Goal: Information Seeking & Learning: Learn about a topic

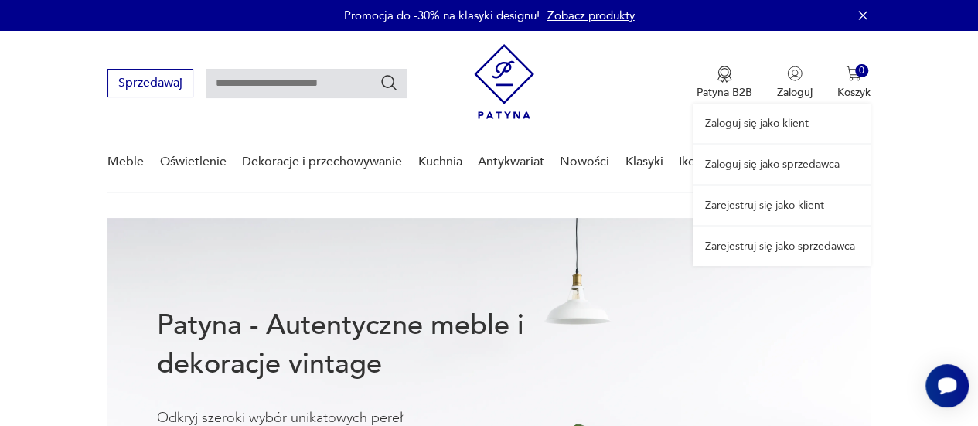
click at [747, 160] on link "Zaloguj się jako sprzedawca" at bounding box center [781, 164] width 178 height 39
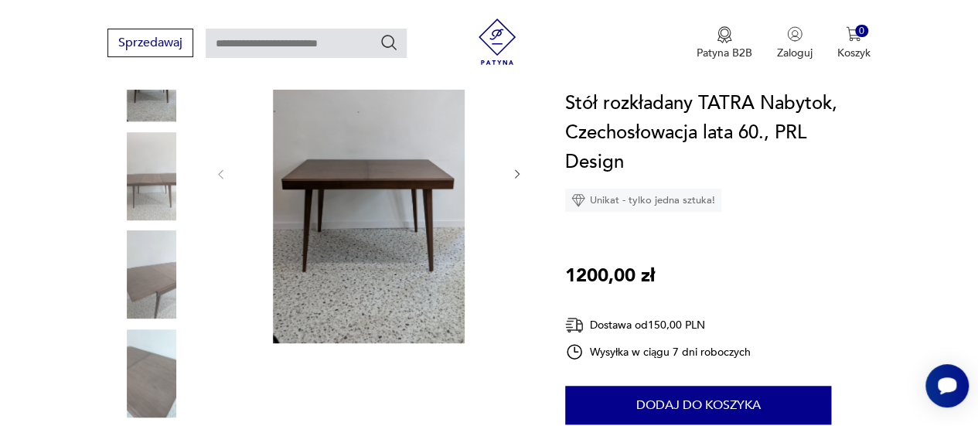
click at [515, 179] on icon "button" at bounding box center [517, 174] width 12 height 12
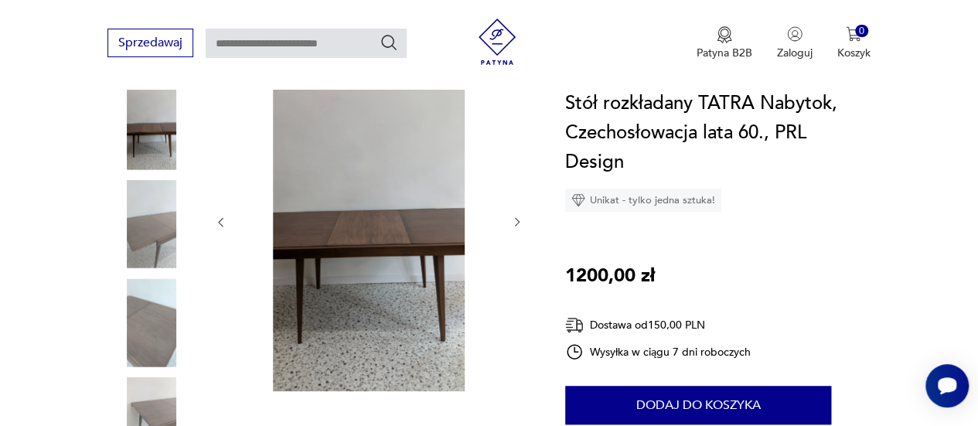
scroll to position [203, 0]
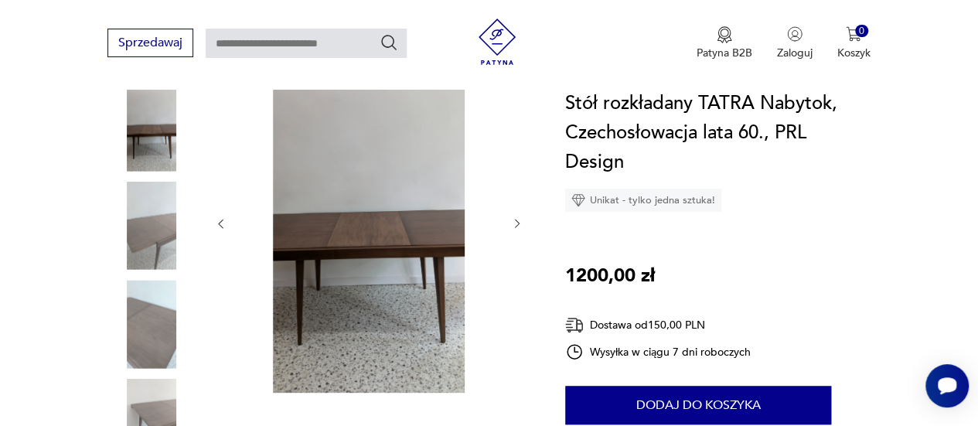
click at [516, 228] on icon "button" at bounding box center [517, 223] width 12 height 12
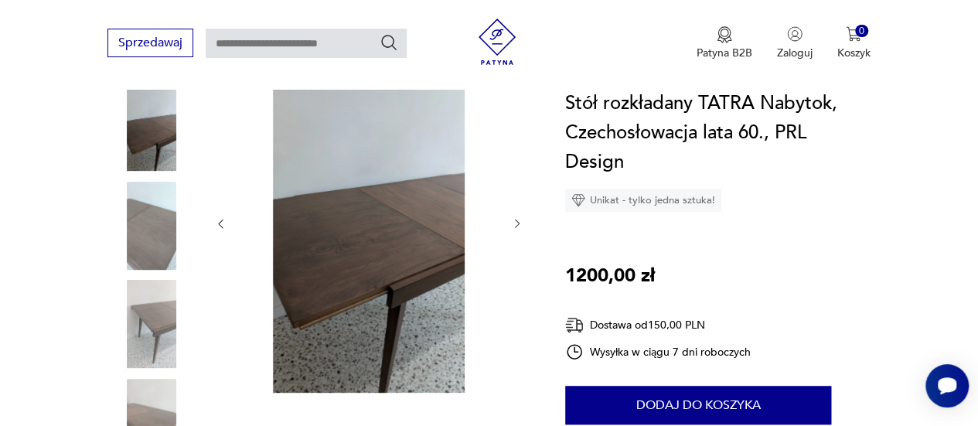
click at [516, 228] on icon "button" at bounding box center [517, 223] width 12 height 12
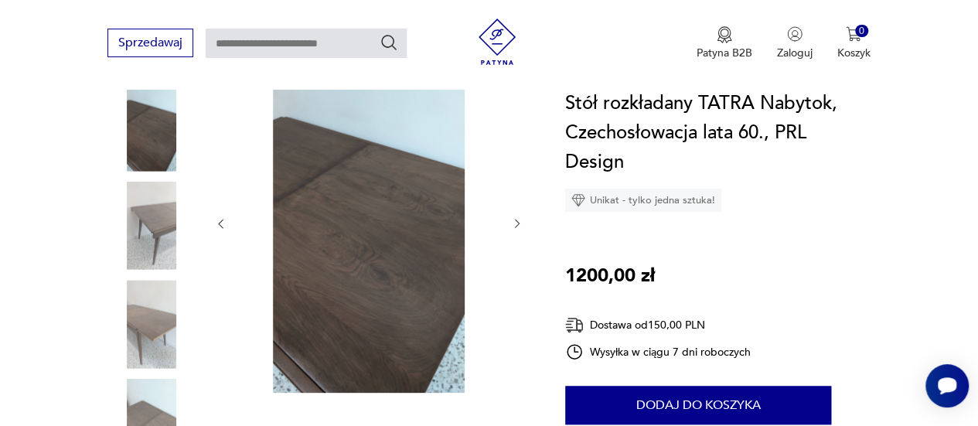
click at [516, 228] on icon "button" at bounding box center [517, 223] width 12 height 12
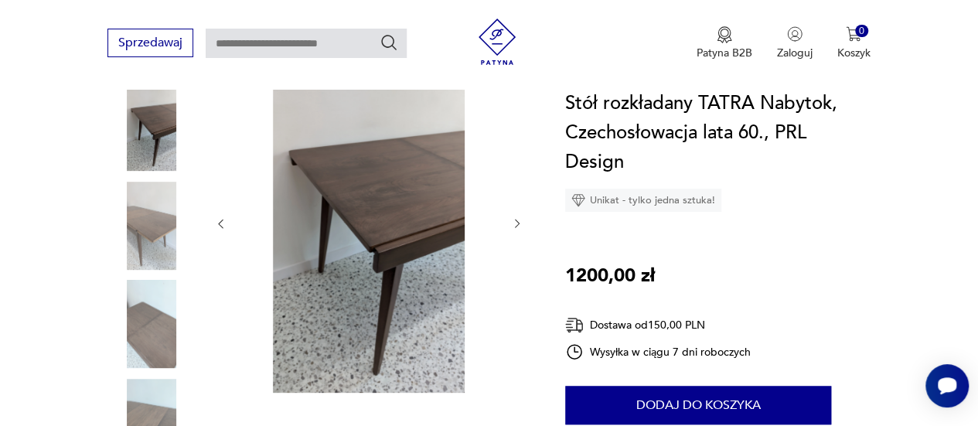
click at [516, 228] on icon "button" at bounding box center [517, 223] width 12 height 12
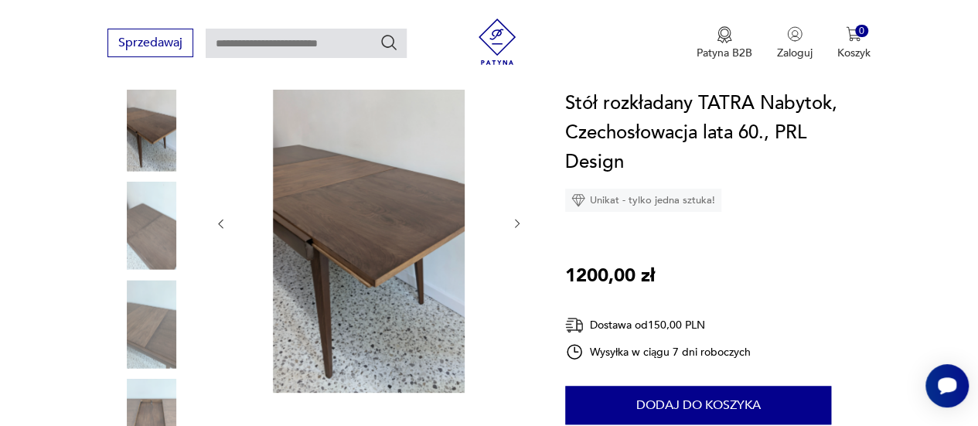
click at [516, 228] on icon "button" at bounding box center [517, 223] width 12 height 12
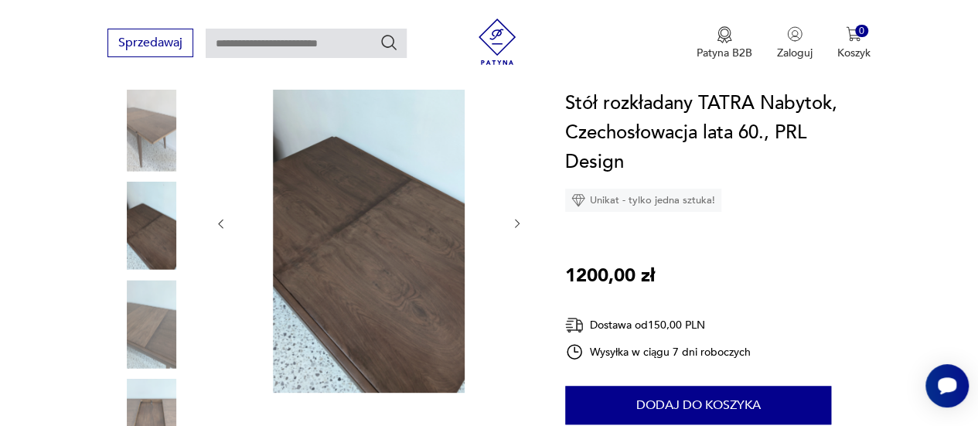
click at [516, 228] on icon "button" at bounding box center [517, 223] width 12 height 12
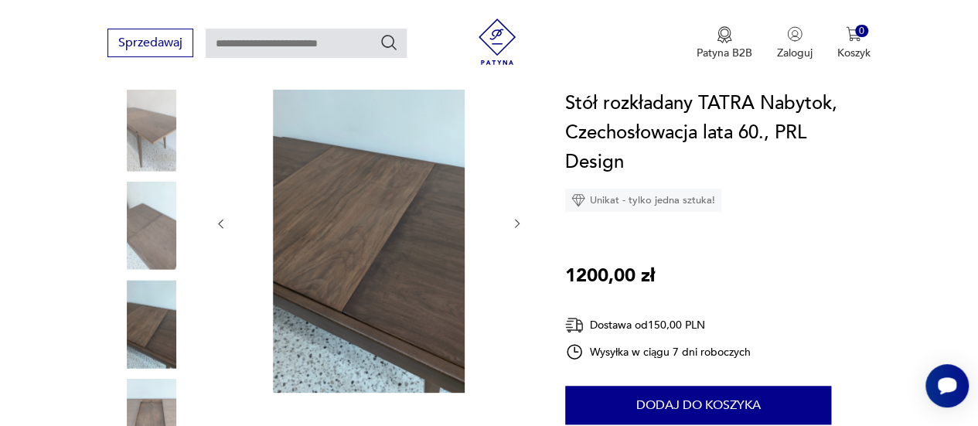
click at [516, 228] on icon "button" at bounding box center [517, 223] width 12 height 12
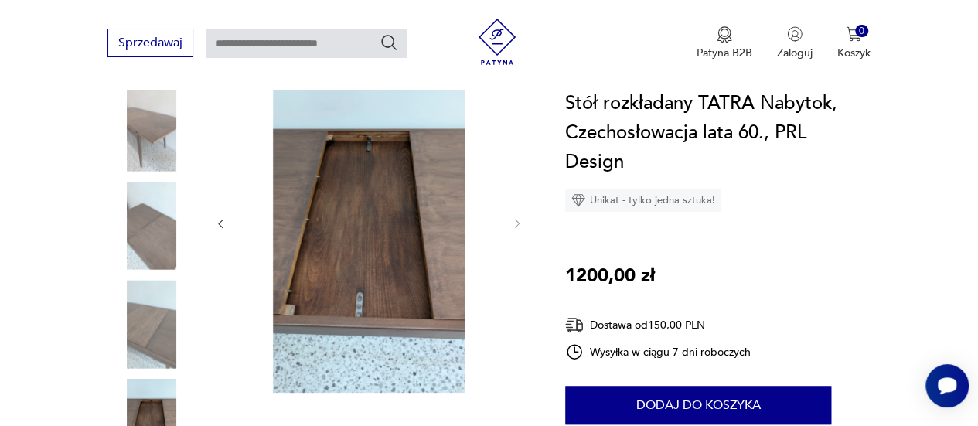
click at [351, 188] on img at bounding box center [369, 222] width 253 height 341
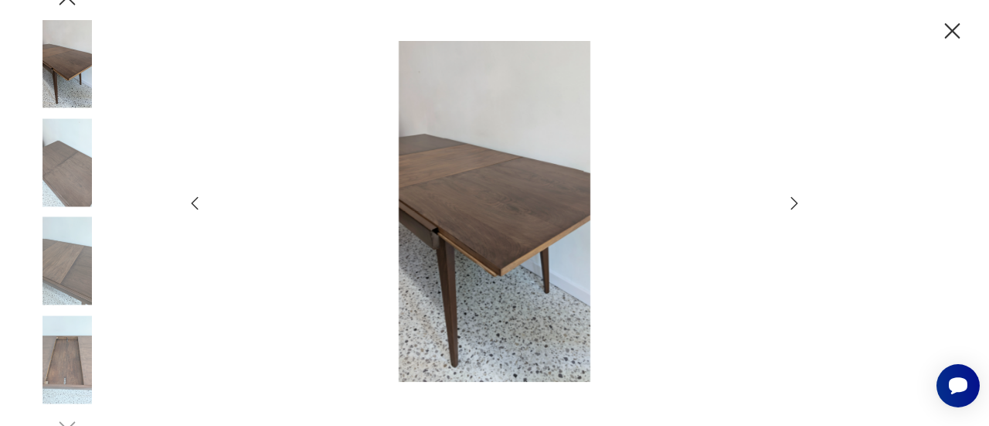
click at [194, 207] on icon "button" at bounding box center [194, 203] width 19 height 19
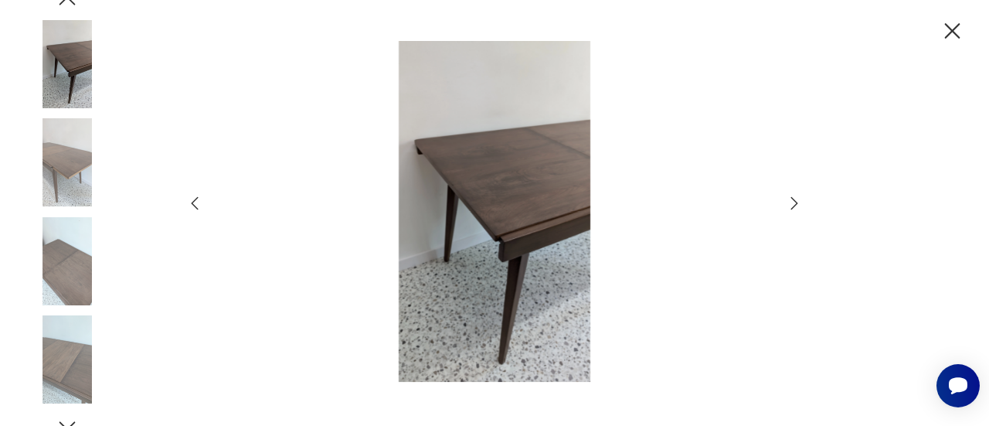
click at [194, 207] on icon "button" at bounding box center [194, 203] width 19 height 19
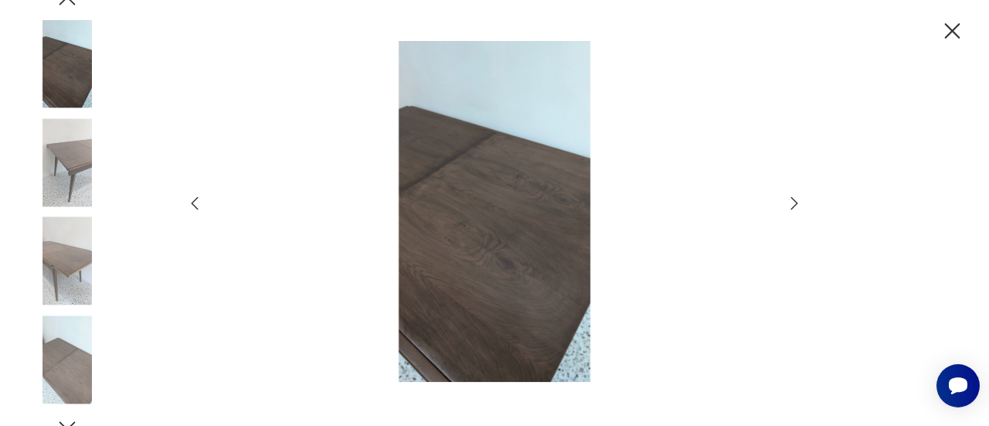
click at [194, 207] on icon "button" at bounding box center [194, 203] width 19 height 19
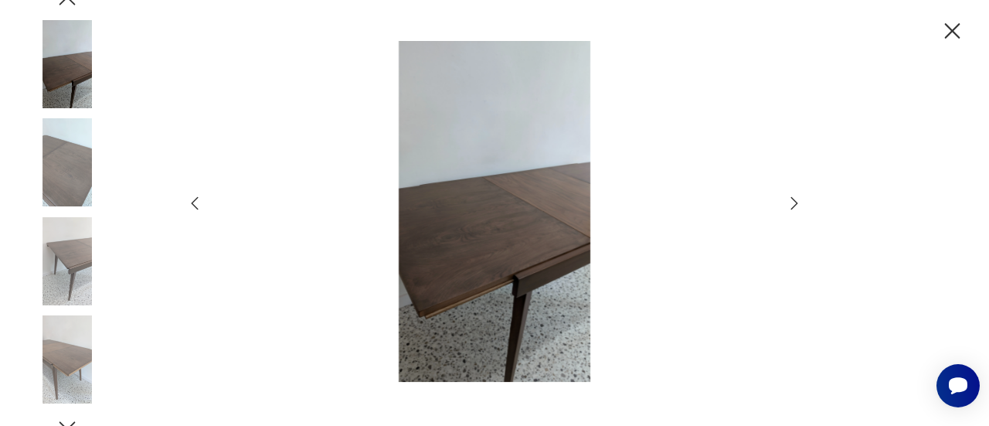
click at [194, 207] on icon "button" at bounding box center [194, 203] width 19 height 19
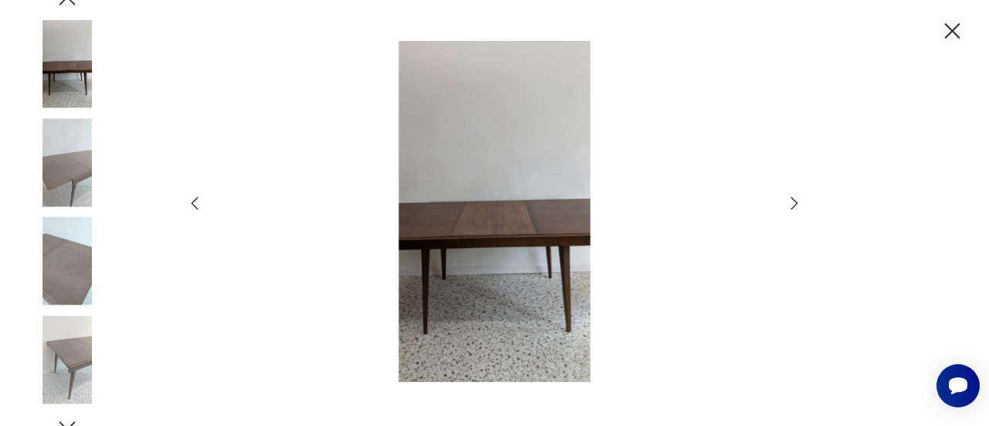
click at [194, 207] on icon "button" at bounding box center [194, 203] width 19 height 19
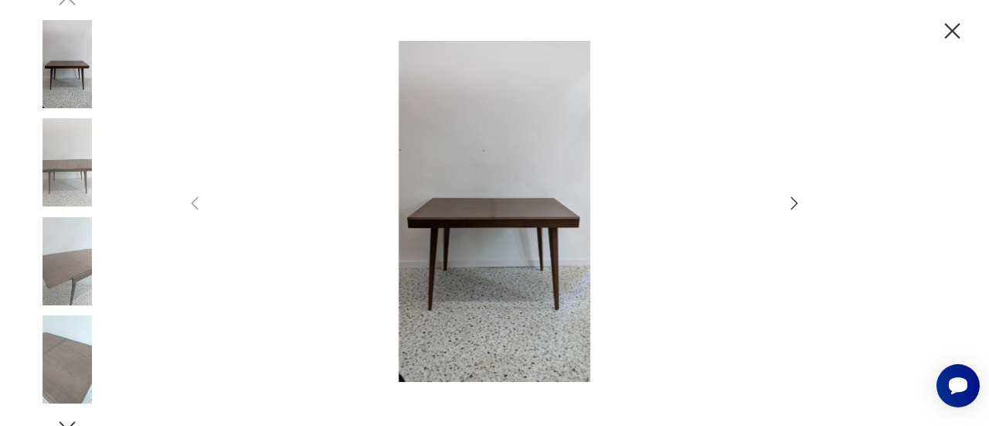
click at [794, 201] on icon "button" at bounding box center [794, 203] width 19 height 19
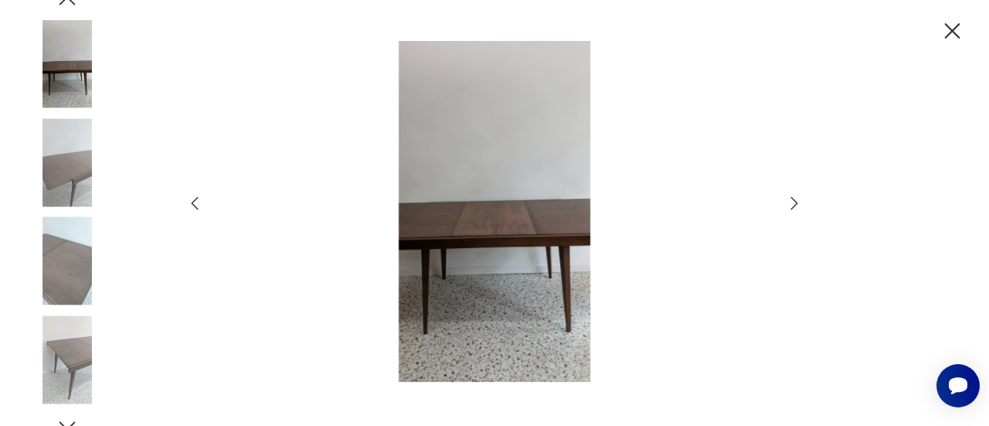
click at [794, 201] on icon "button" at bounding box center [794, 203] width 19 height 19
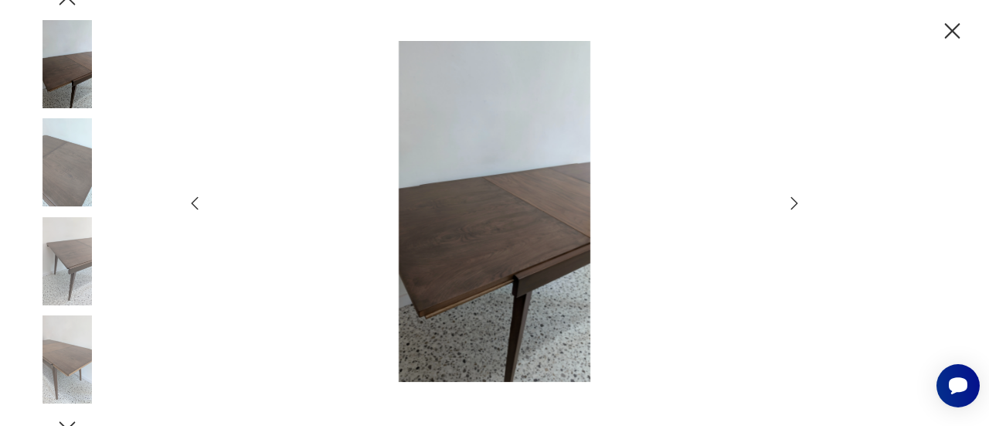
click at [794, 201] on icon "button" at bounding box center [794, 203] width 19 height 19
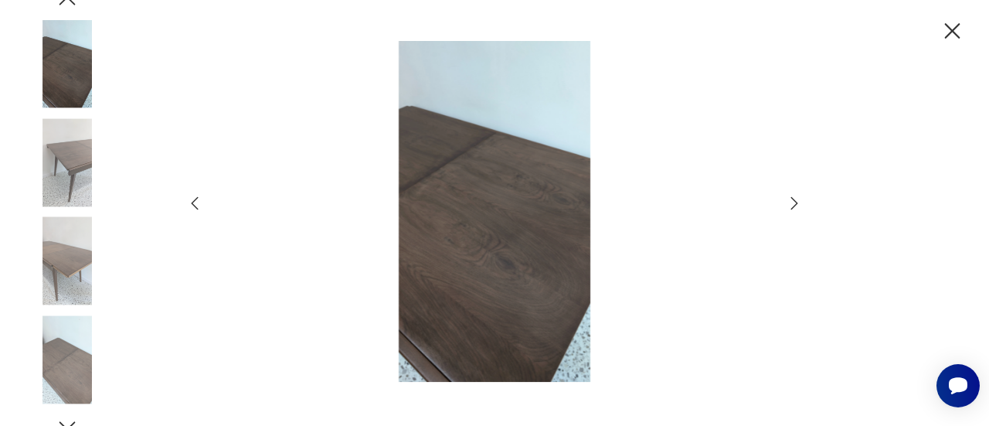
click at [794, 201] on icon "button" at bounding box center [794, 203] width 19 height 19
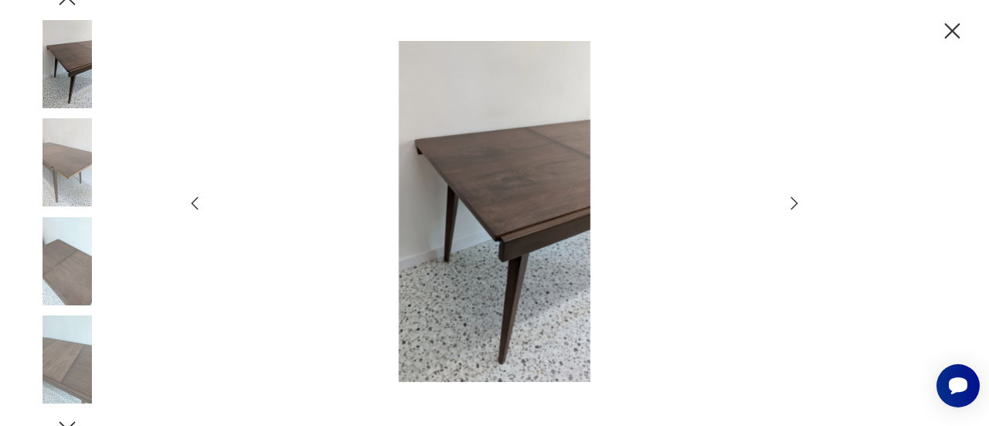
click at [794, 201] on icon "button" at bounding box center [794, 203] width 19 height 19
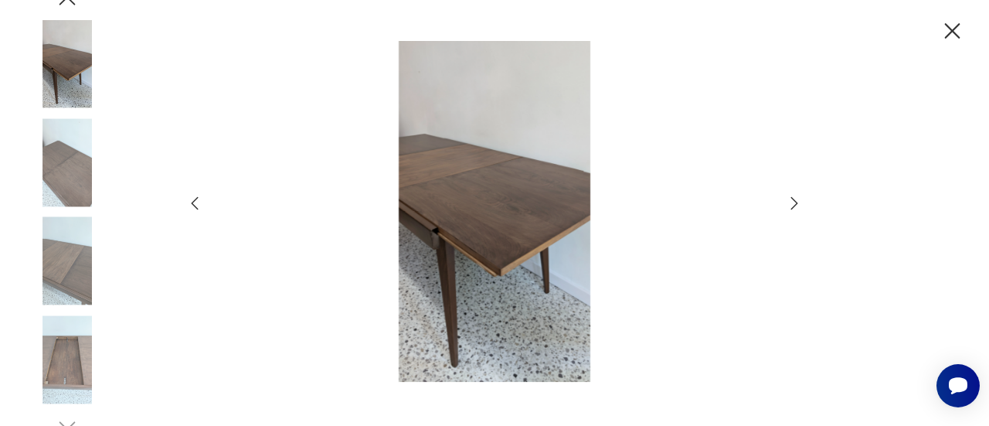
click at [794, 201] on icon "button" at bounding box center [794, 203] width 19 height 19
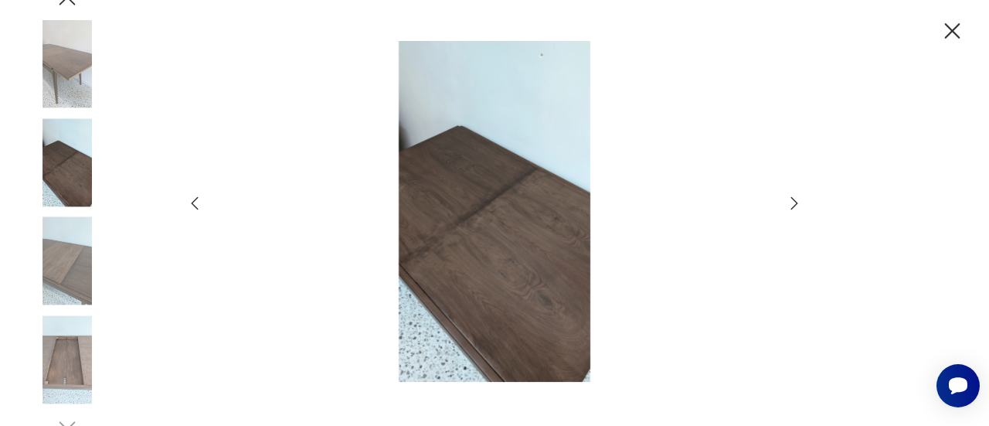
click at [794, 201] on icon "button" at bounding box center [794, 203] width 19 height 19
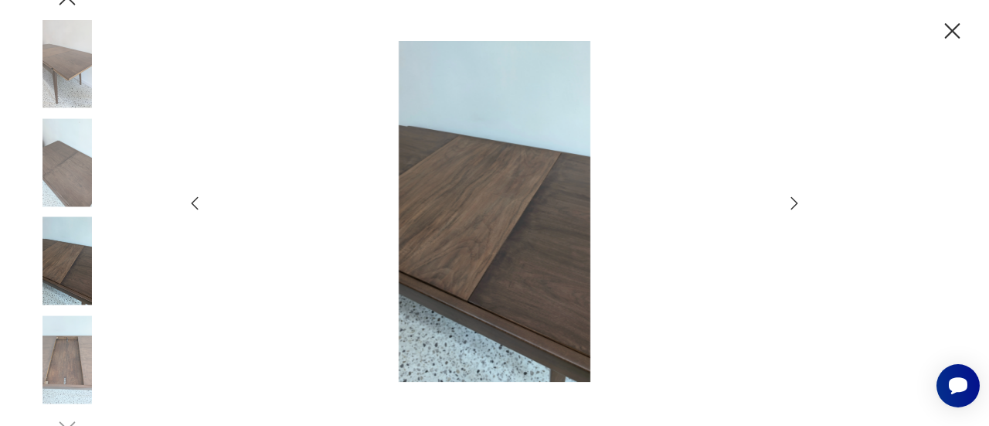
click at [195, 203] on icon "button" at bounding box center [194, 203] width 19 height 19
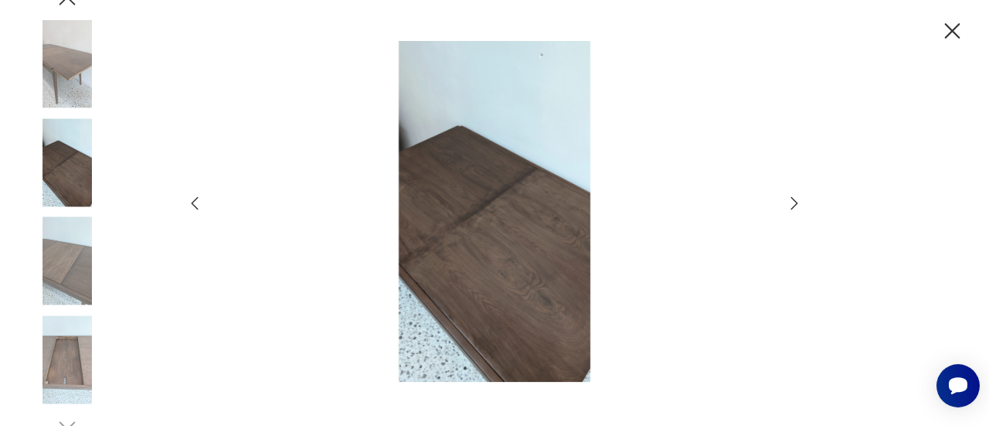
click at [788, 207] on icon "button" at bounding box center [794, 203] width 19 height 19
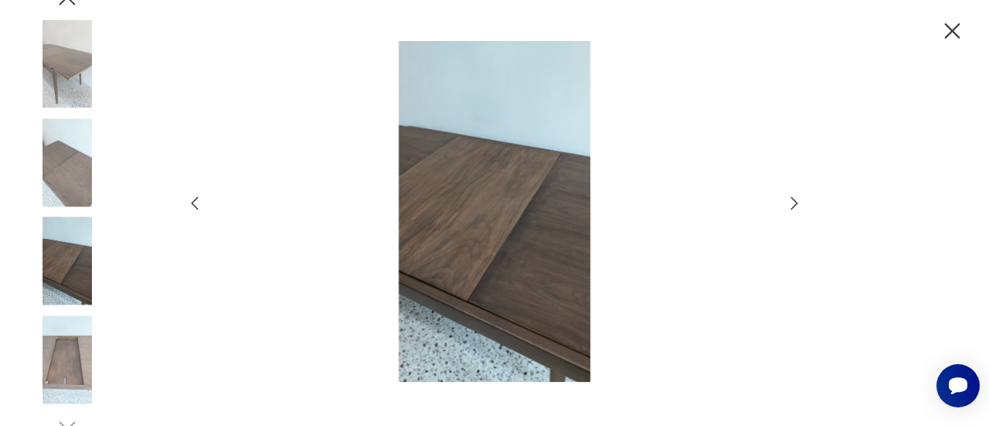
click at [788, 207] on icon "button" at bounding box center [794, 203] width 19 height 19
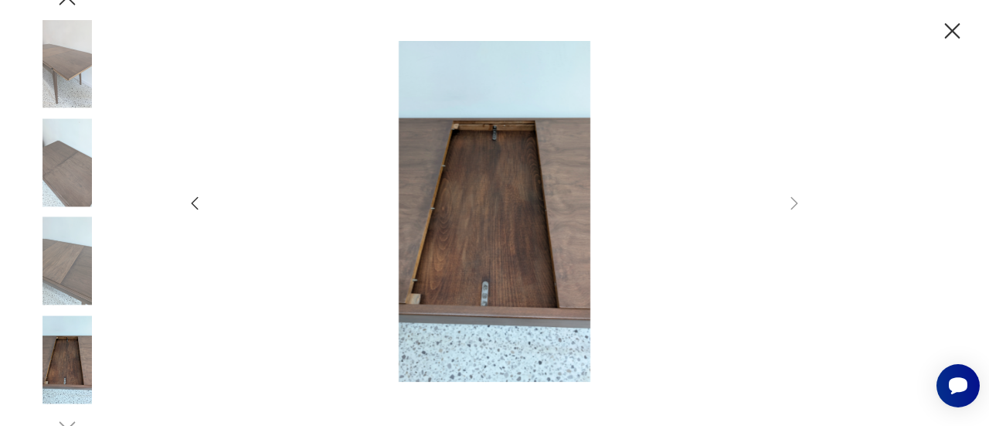
click at [954, 28] on icon "button" at bounding box center [952, 30] width 15 height 15
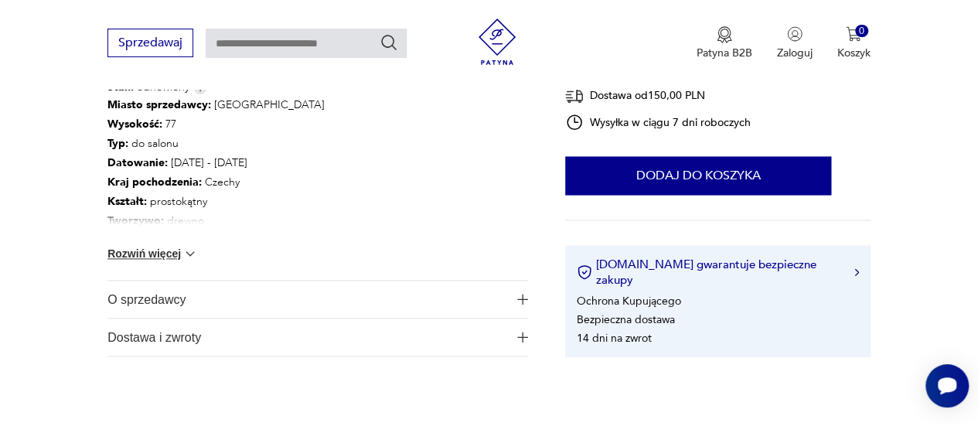
scroll to position [891, 0]
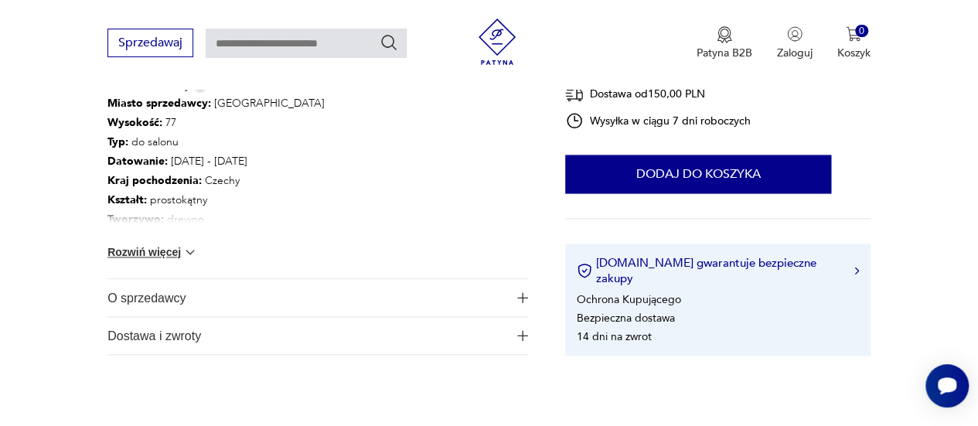
click at [141, 292] on span "O sprzedawcy" at bounding box center [307, 297] width 400 height 37
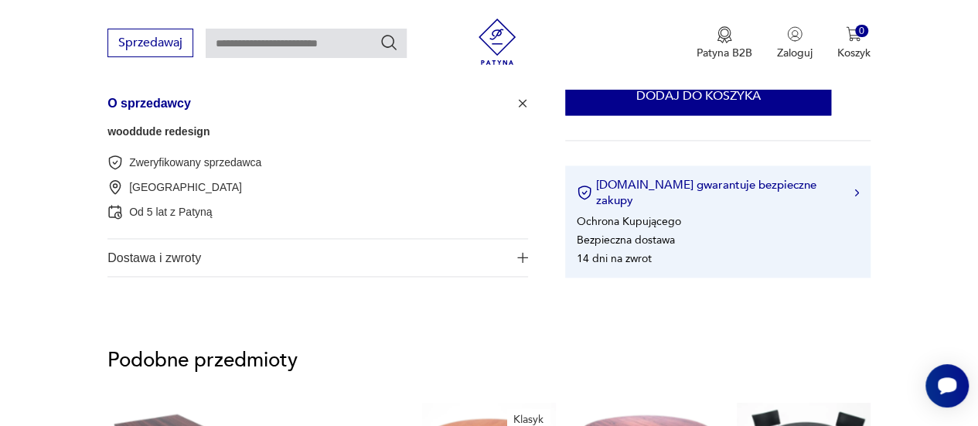
scroll to position [1087, 0]
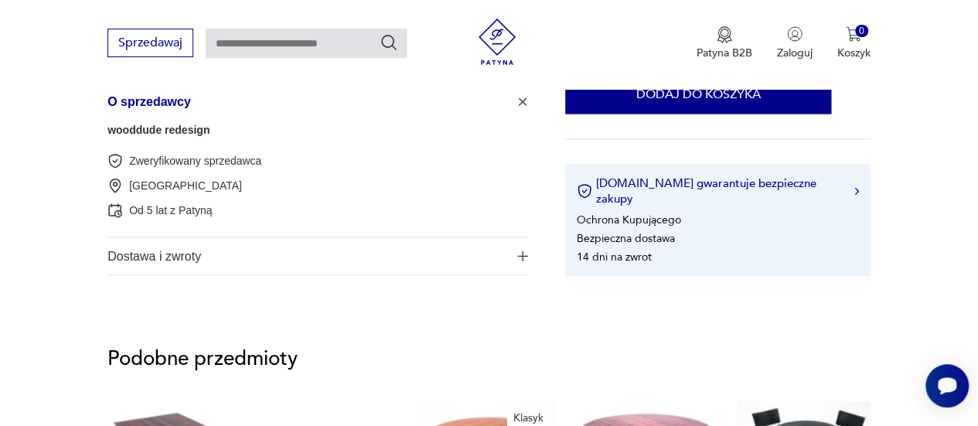
click at [152, 133] on link "wooddude redesign" at bounding box center [158, 130] width 102 height 12
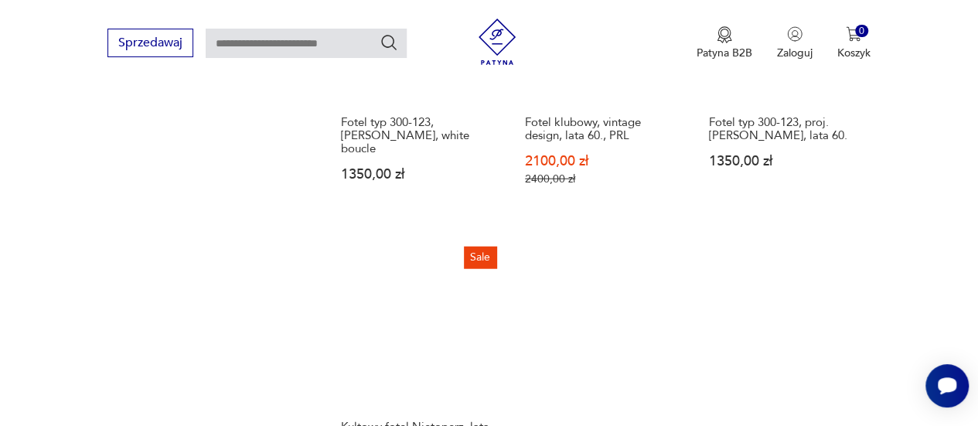
scroll to position [1854, 0]
